Goal: Check status

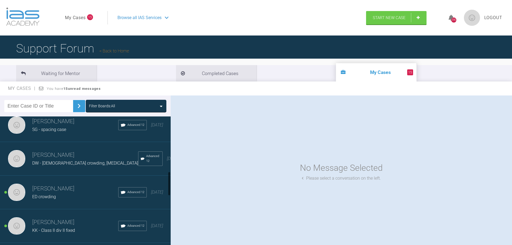
scroll to position [296, 0]
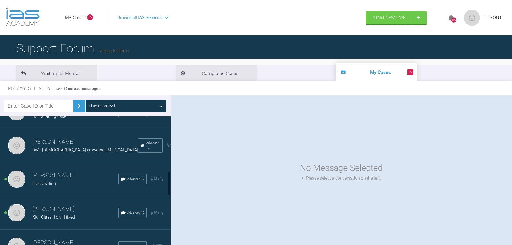
click at [52, 147] on h3 "[PERSON_NAME]" at bounding box center [85, 141] width 106 height 9
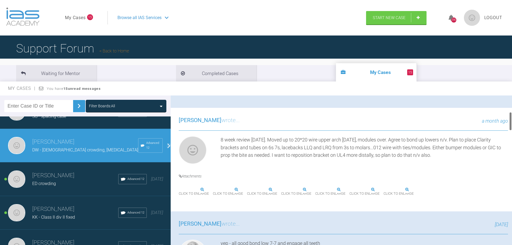
scroll to position [134, 0]
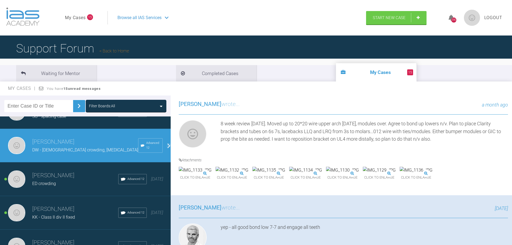
click at [400, 174] on img at bounding box center [416, 170] width 33 height 7
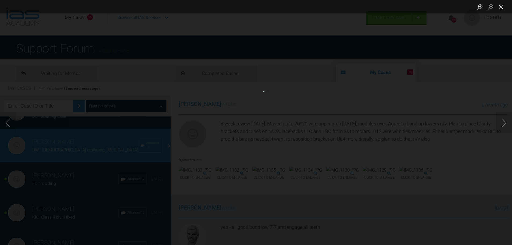
click at [502, 5] on button "Close lightbox" at bounding box center [501, 6] width 11 height 9
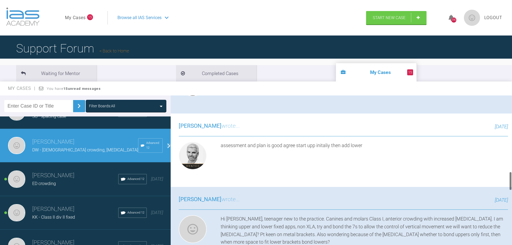
scroll to position [694, 0]
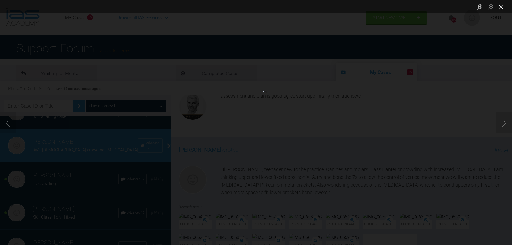
click at [502, 7] on button "Close lightbox" at bounding box center [501, 6] width 11 height 9
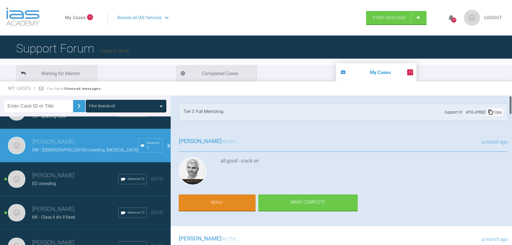
scroll to position [188, 0]
